Goal: Task Accomplishment & Management: Manage account settings

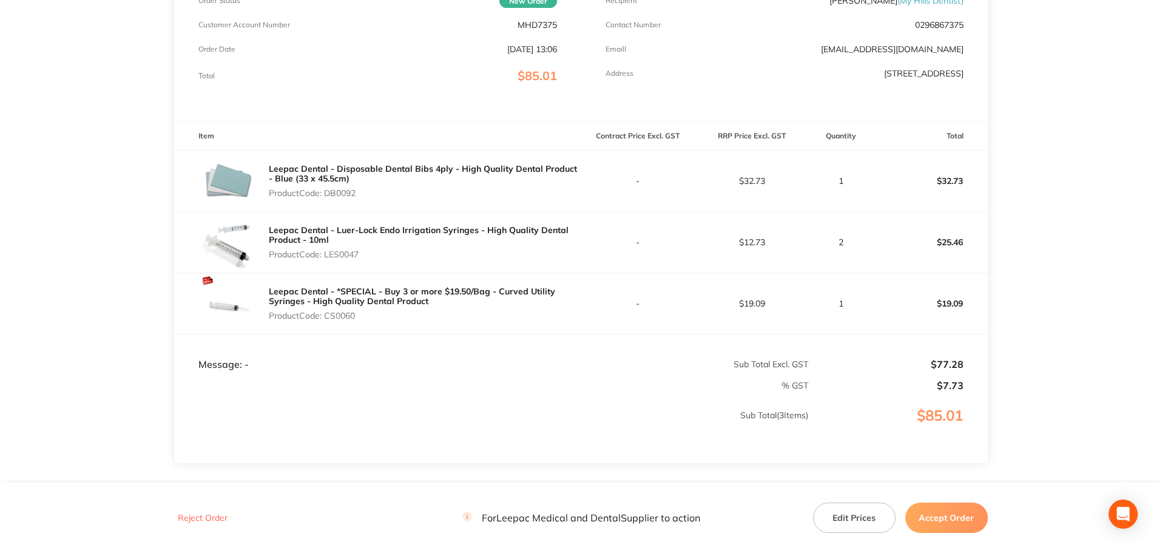
scroll to position [303, 0]
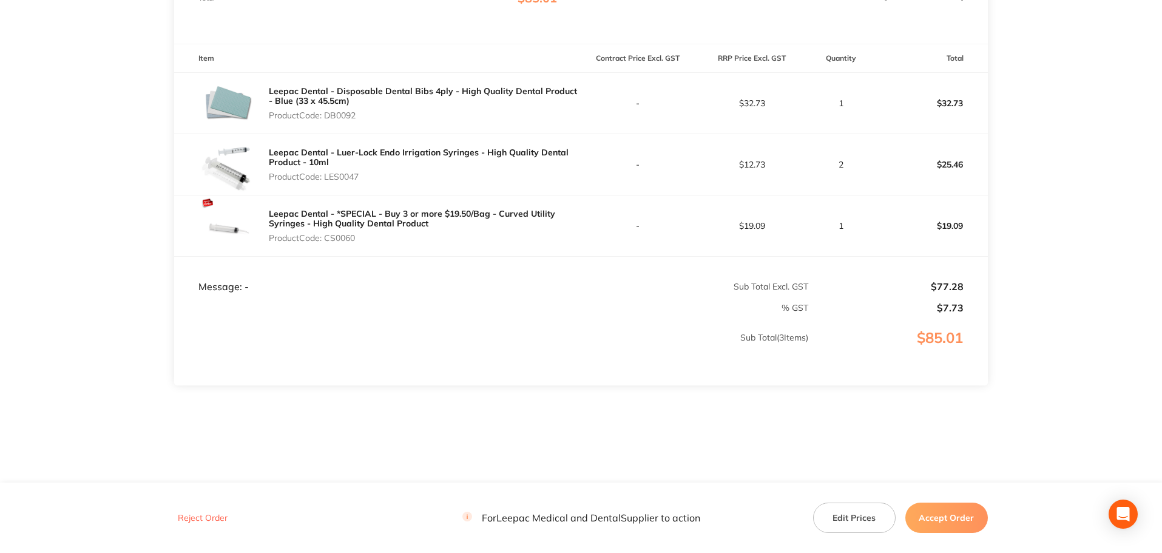
click at [850, 512] on button "Edit Prices" at bounding box center [854, 517] width 83 height 30
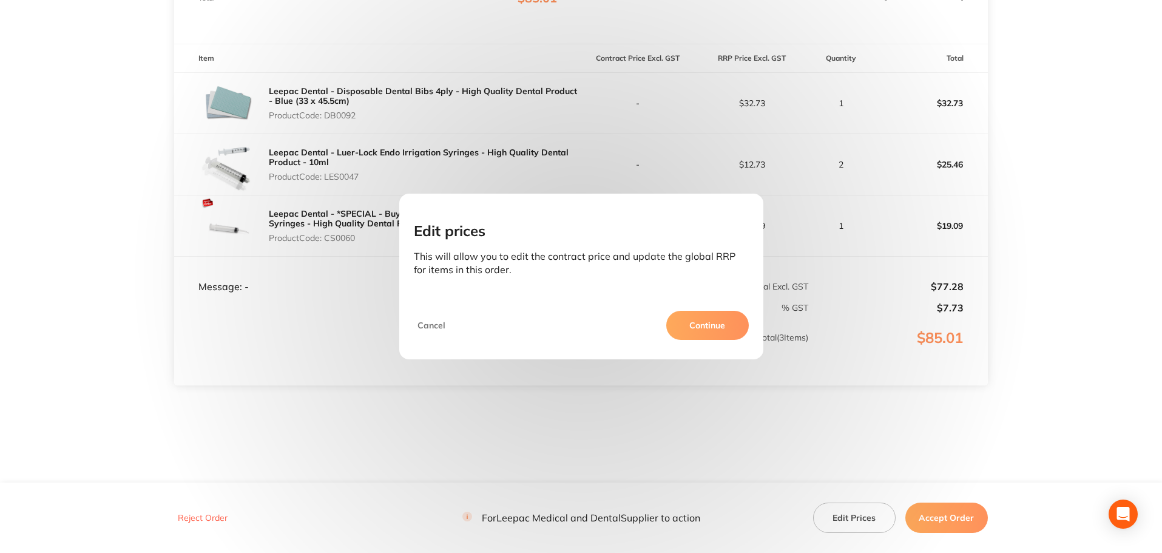
click at [432, 319] on button "Cancel" at bounding box center [431, 325] width 35 height 29
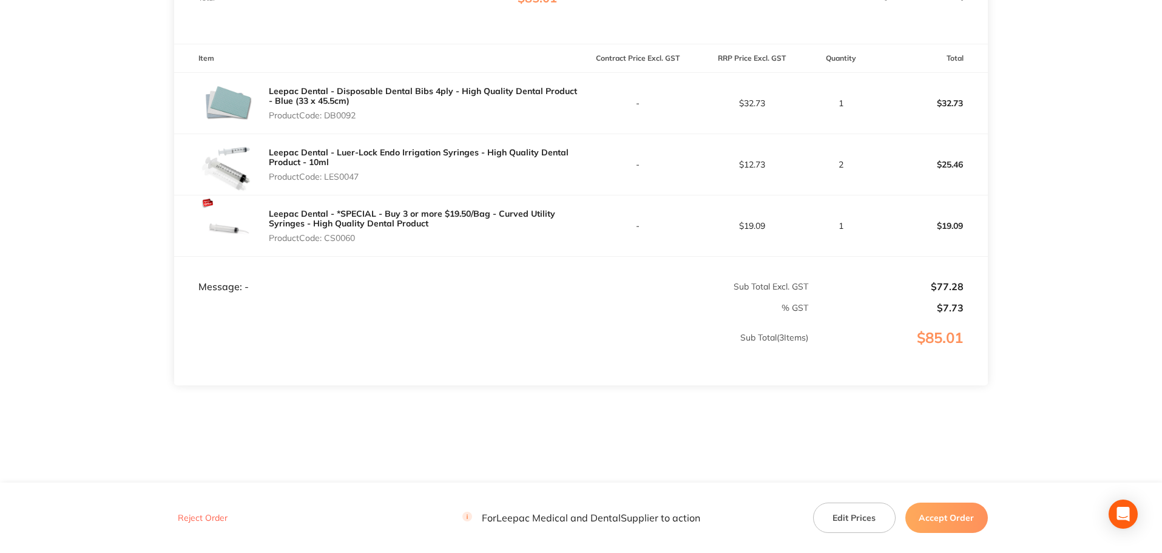
click at [840, 517] on button "Edit Prices" at bounding box center [854, 517] width 83 height 30
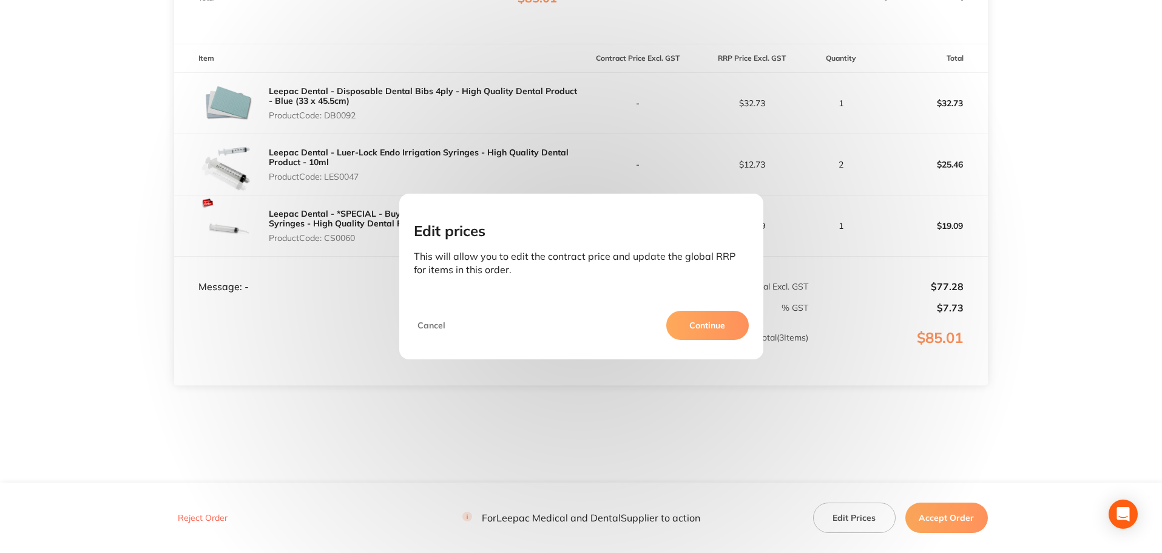
click at [699, 331] on button "Continue" at bounding box center [707, 325] width 83 height 29
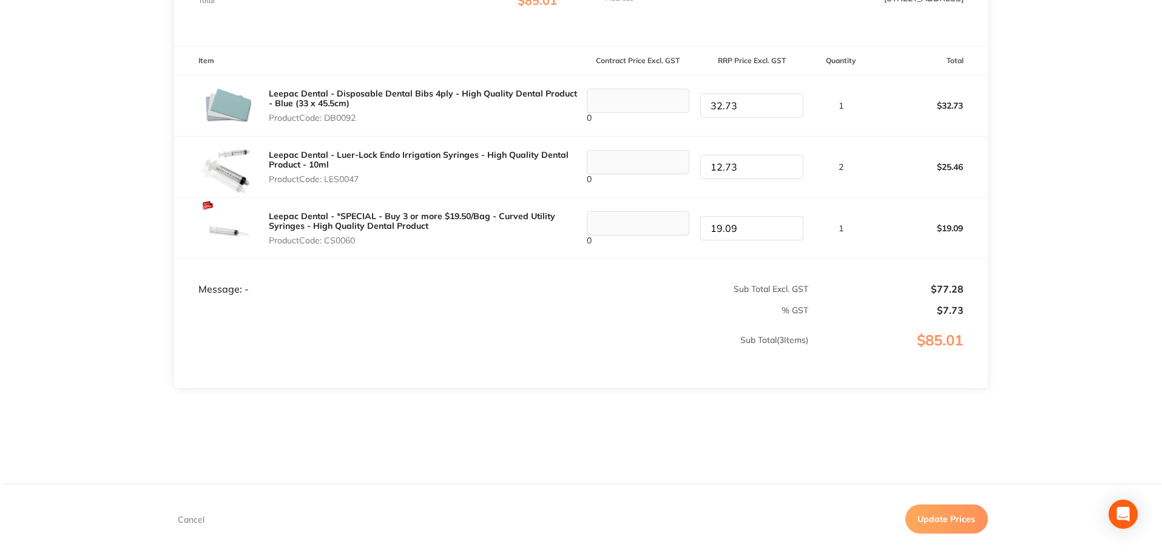
scroll to position [300, 0]
click at [660, 105] on tr "Leepac Dental - Disposable Dental Bibs 4ply - High Quality Dental Product - Blu…" at bounding box center [581, 105] width 814 height 61
type input "36.27"
click at [948, 517] on button "Update Prices" at bounding box center [946, 518] width 83 height 29
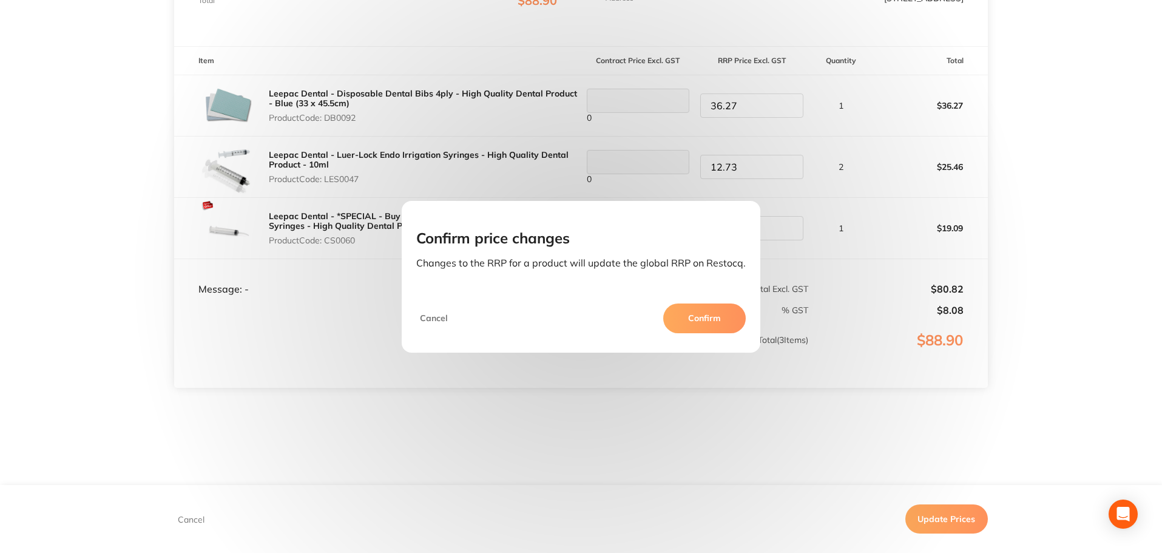
click at [708, 311] on button "Confirm" at bounding box center [704, 317] width 83 height 29
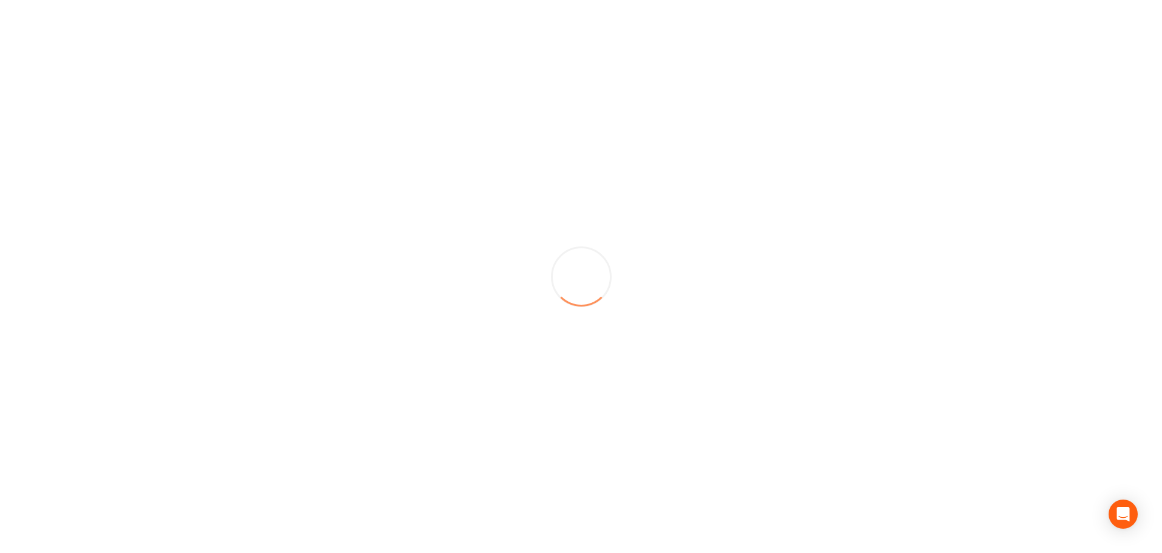
scroll to position [0, 0]
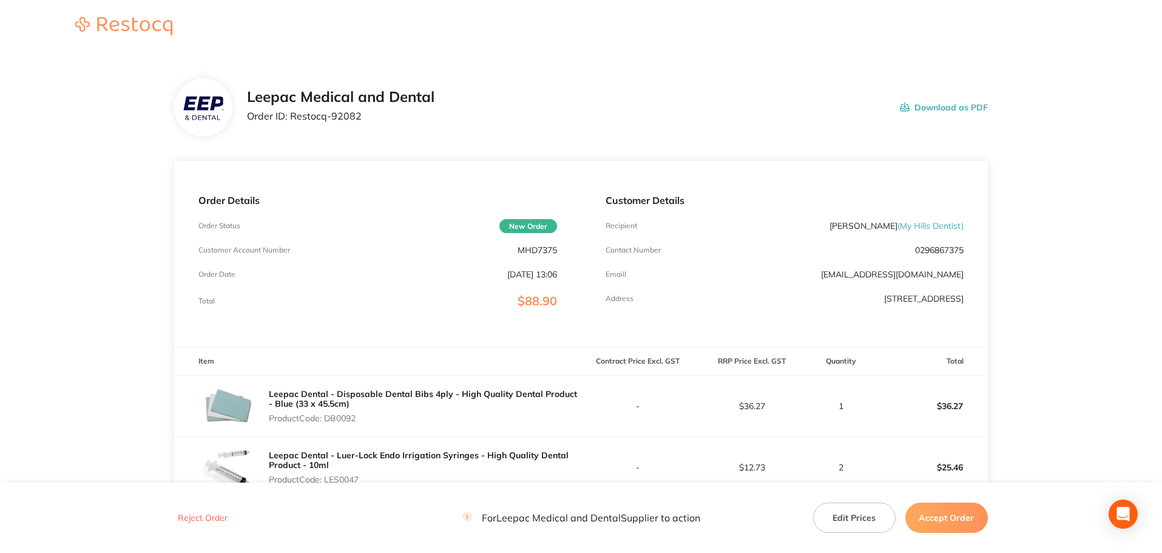
drag, startPoint x: 1155, startPoint y: 301, endPoint x: 1160, endPoint y: 479, distance: 177.9
click at [1160, 479] on main "Leepac Medical and Dental Order ID: Restocq- 92082 Download as PDF Order Detail…" at bounding box center [581, 419] width 1162 height 731
click at [1122, 404] on main "Leepac Medical and Dental Order ID: Restocq- 92082 Download as PDF Order Detail…" at bounding box center [581, 419] width 1162 height 731
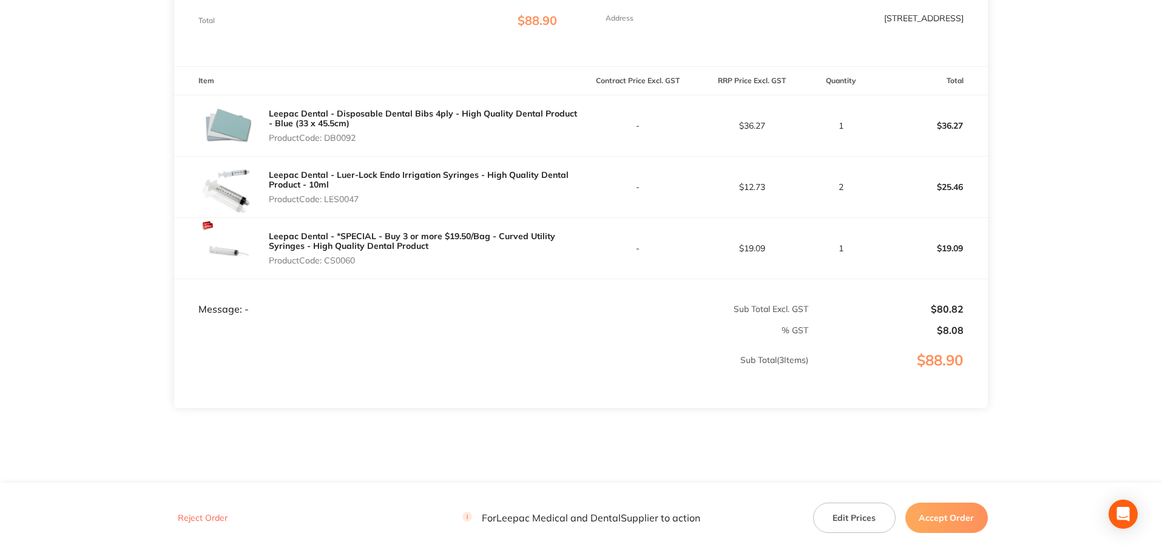
scroll to position [302, 0]
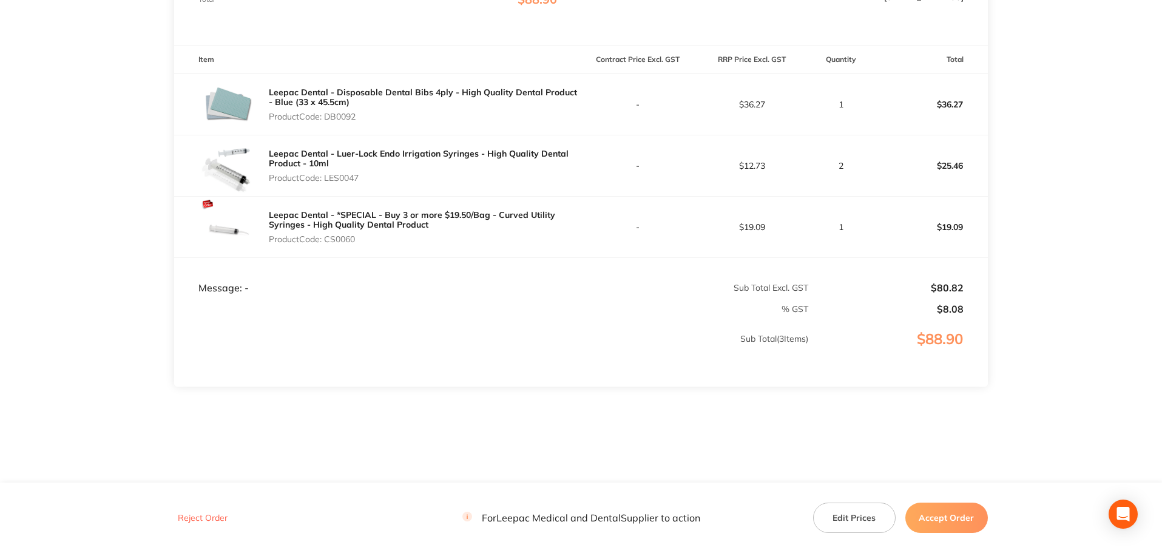
click at [945, 519] on button "Accept Order" at bounding box center [946, 517] width 83 height 30
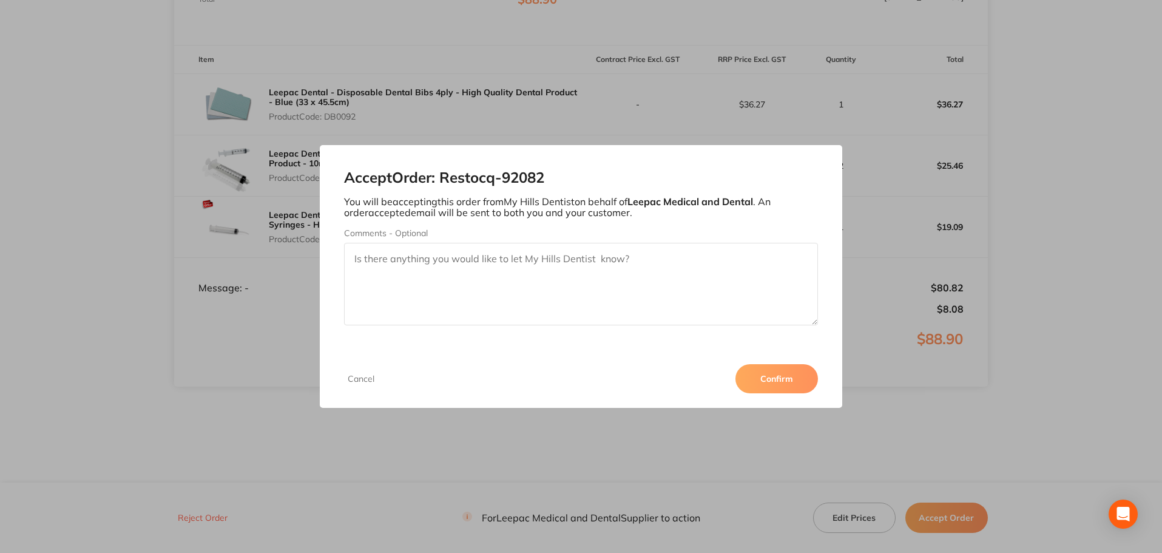
drag, startPoint x: 351, startPoint y: 259, endPoint x: 669, endPoint y: 283, distance: 318.9
click at [669, 283] on textarea "Comments - Optional" at bounding box center [581, 284] width 475 height 83
drag, startPoint x: 660, startPoint y: 260, endPoint x: 535, endPoint y: 260, distance: 125.0
click at [535, 260] on textarea "Comments - Optional" at bounding box center [581, 284] width 475 height 83
type textarea "O"
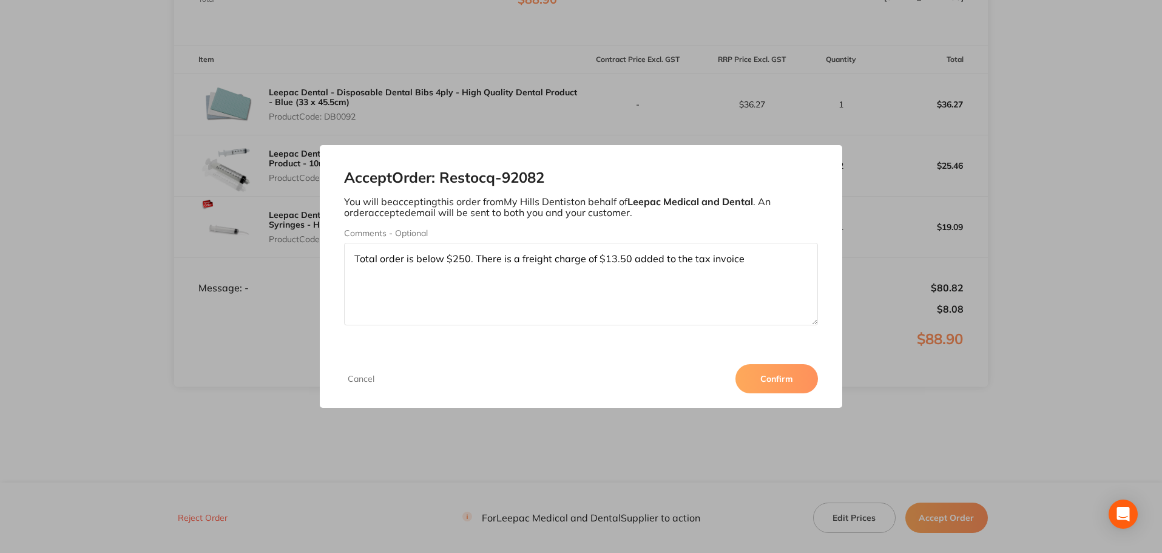
type textarea "Total order is below $250. There is a freight charge of $13.50 added to the tax…"
click at [768, 371] on button "Confirm" at bounding box center [777, 378] width 83 height 29
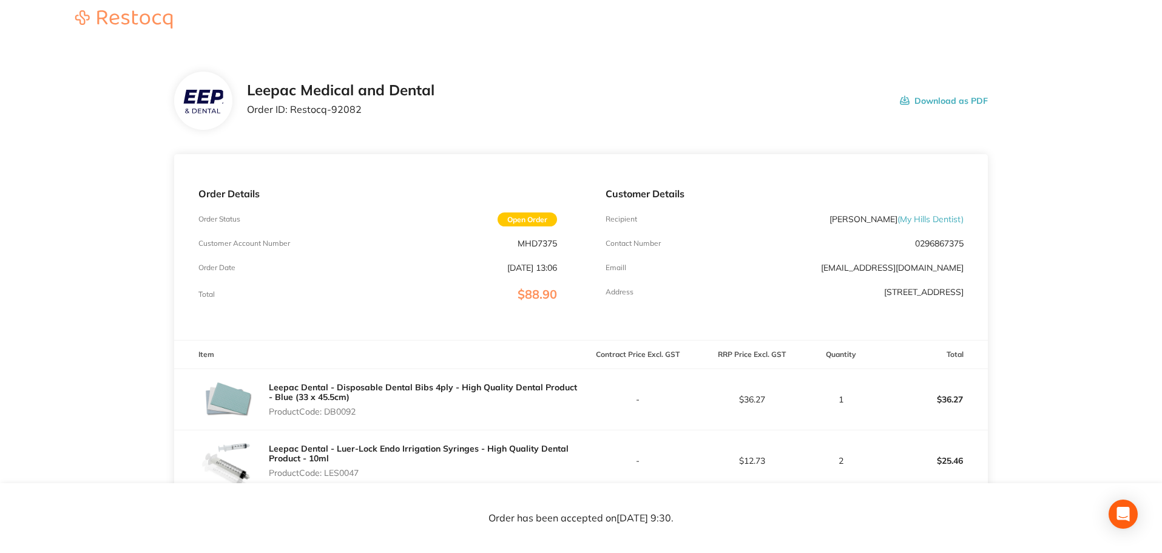
scroll to position [0, 0]
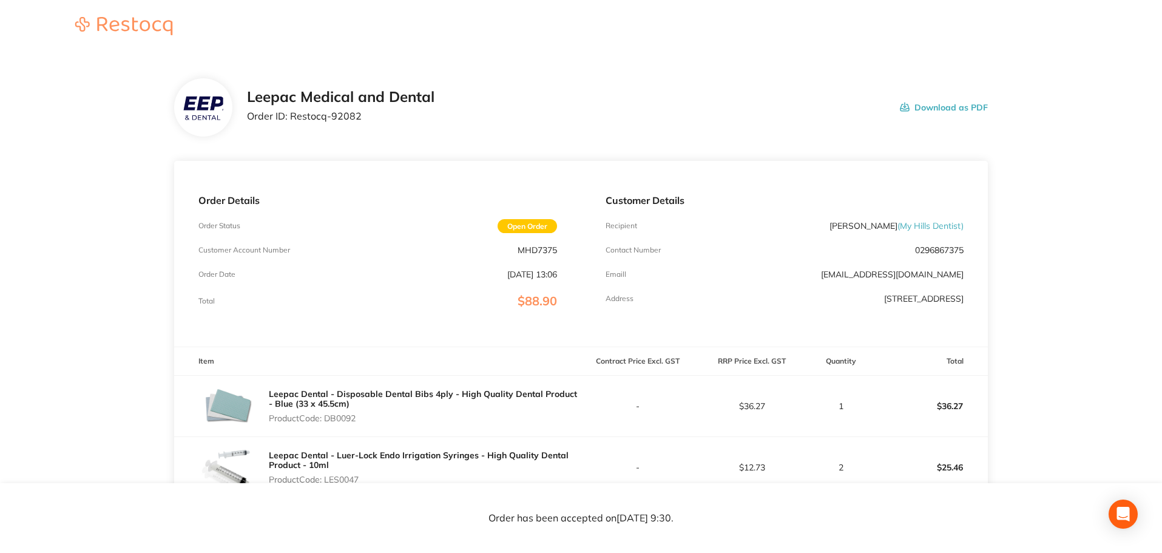
click at [949, 109] on button "Download as PDF" at bounding box center [944, 108] width 88 height 38
click at [952, 106] on button "Download as PDF" at bounding box center [944, 108] width 88 height 38
